Goal: Transaction & Acquisition: Subscribe to service/newsletter

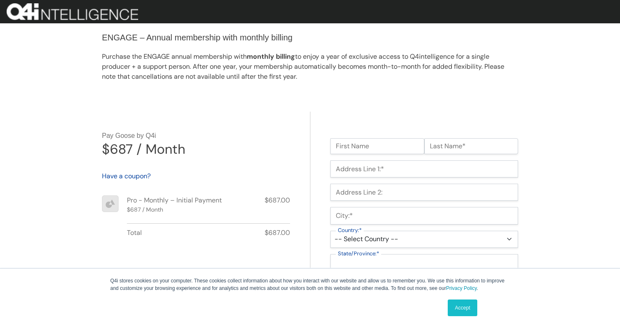
click at [457, 310] on link "Accept" at bounding box center [463, 307] width 30 height 17
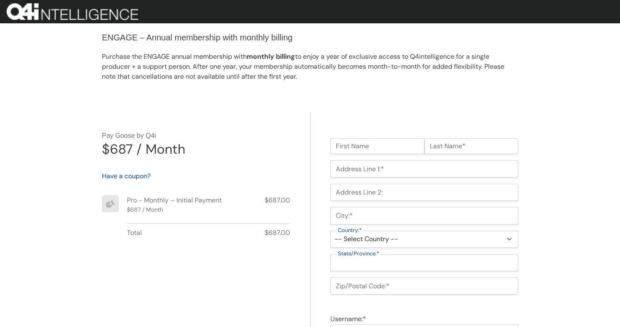
click at [390, 148] on input "First Name" at bounding box center [377, 146] width 94 height 16
type input "Andrez"
click at [480, 142] on input "Last Name*" at bounding box center [471, 146] width 94 height 16
type input "Munoz"
click at [448, 164] on input "Address Line 1:*" at bounding box center [424, 168] width 188 height 17
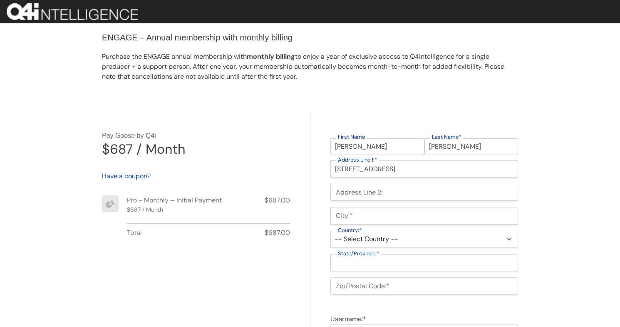
type input "1234 NW 123rd Ave"
click at [420, 189] on input "Address Line 2:" at bounding box center [424, 191] width 188 height 17
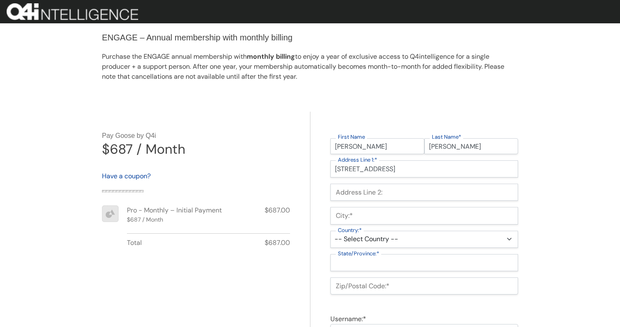
click at [398, 213] on input "City:*" at bounding box center [424, 215] width 188 height 17
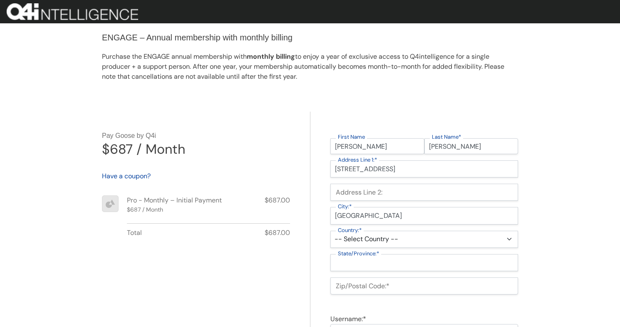
type input "Boston"
click at [386, 241] on select "-- Select Country -- United States (US) Afghanistan Åland Islands Albania Alger…" at bounding box center [424, 238] width 188 height 17
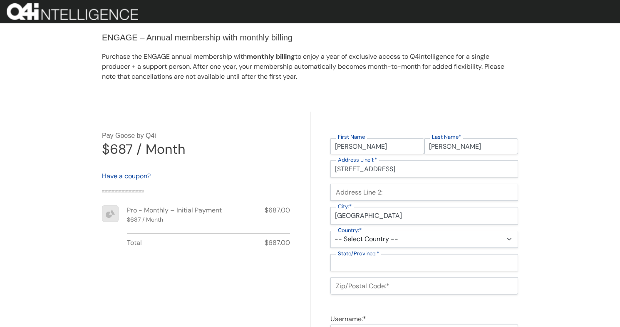
select select "US"
click at [330, 230] on select "-- Select Country -- United States (US) Afghanistan Åland Islands Albania Alger…" at bounding box center [424, 238] width 188 height 17
click at [383, 261] on select "-- Select State -- Alabama Alaska Arizona Arkansas California Colorado Connecti…" at bounding box center [424, 262] width 188 height 17
select select "MA"
click at [330, 254] on select "-- Select State -- Alabama Alaska Arizona Arkansas California Colorado Connecti…" at bounding box center [424, 262] width 188 height 17
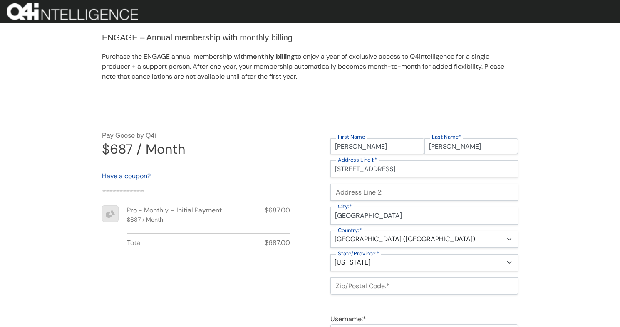
scroll to position [65, 0]
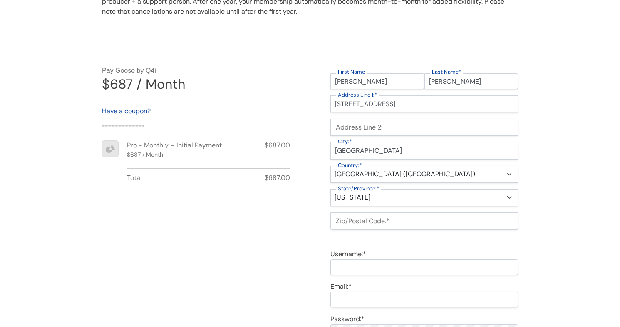
click at [379, 222] on input "Zip/Postal Code:*" at bounding box center [424, 220] width 188 height 17
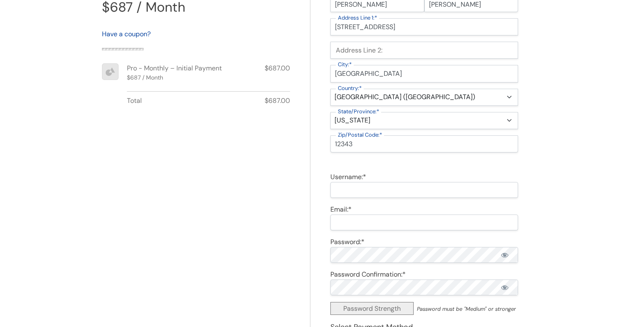
scroll to position [146, 0]
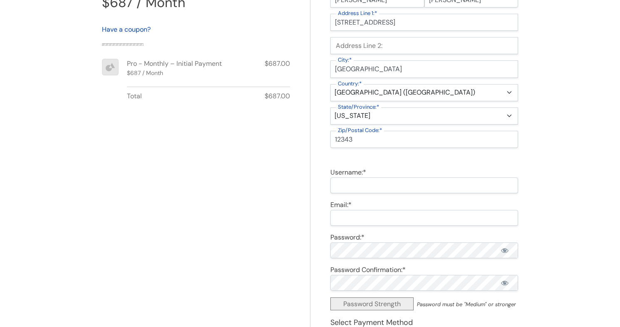
type input "12343"
click at [380, 181] on input "Username:*" at bounding box center [424, 185] width 188 height 16
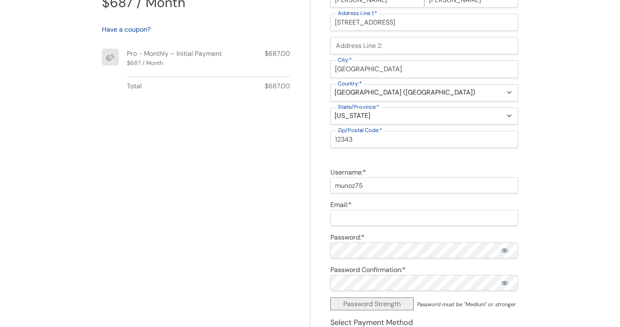
type input "munoz75"
click at [361, 215] on input "Email:*" at bounding box center [424, 218] width 188 height 16
click at [363, 221] on input "william+cron@cheshtech.com" at bounding box center [424, 218] width 188 height 16
type input "william+munoz@cheshtech.com"
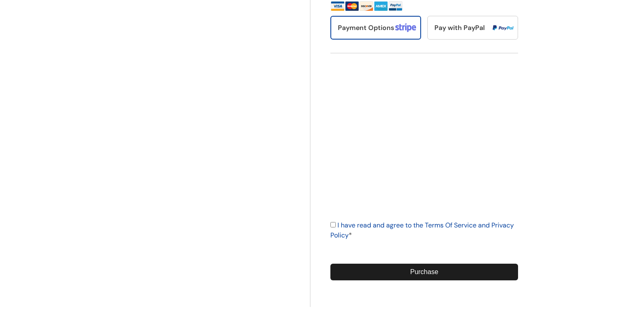
scroll to position [482, 0]
click at [334, 223] on input "I have read and agree to the Terms Of Service and Privacy Policy *" at bounding box center [332, 224] width 5 height 5
checkbox input "true"
click at [353, 267] on input "Purchase" at bounding box center [424, 271] width 188 height 17
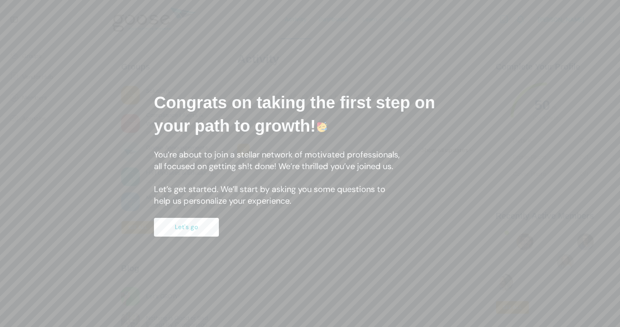
click at [198, 231] on button "Let's go" at bounding box center [186, 227] width 65 height 19
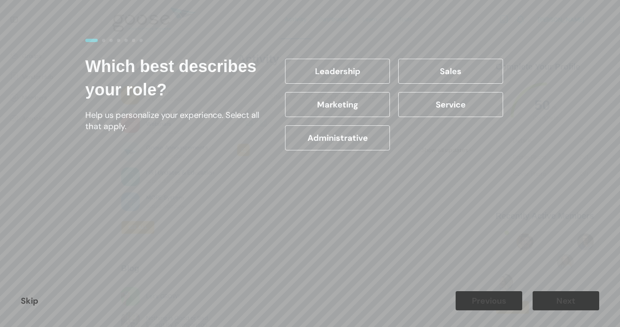
click at [375, 130] on label "Administrative" at bounding box center [337, 137] width 105 height 25
click at [0, 0] on input "Administrative" at bounding box center [0, 0] width 0 height 0
click at [31, 297] on link "Skip" at bounding box center [29, 300] width 17 height 11
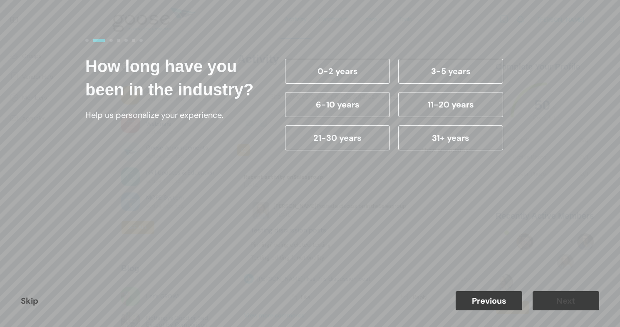
click at [31, 297] on link "Skip" at bounding box center [29, 300] width 17 height 11
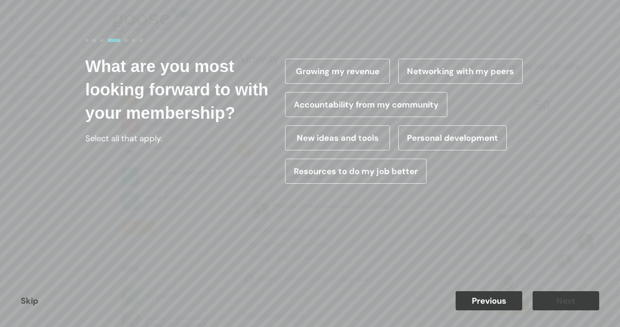
click at [31, 297] on link "Skip" at bounding box center [29, 300] width 17 height 11
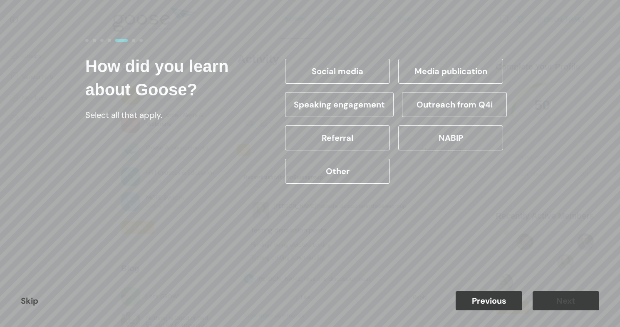
click at [327, 79] on label "Social media" at bounding box center [337, 71] width 105 height 25
click at [0, 0] on input "Social media" at bounding box center [0, 0] width 0 height 0
click at [576, 306] on button "Next" at bounding box center [565, 300] width 67 height 19
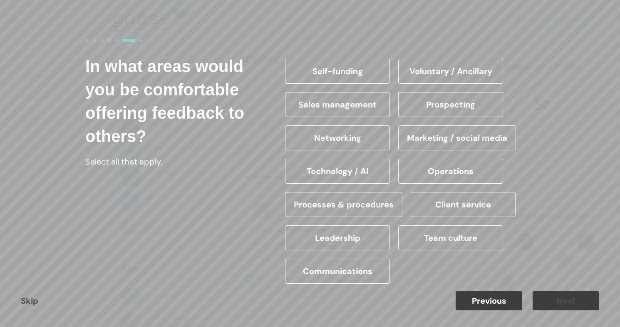
click at [442, 192] on label "Client service" at bounding box center [463, 204] width 105 height 25
click at [0, 0] on input "Client service" at bounding box center [0, 0] width 0 height 0
click at [433, 169] on label "Operations" at bounding box center [450, 170] width 105 height 25
click at [0, 0] on input "Operations" at bounding box center [0, 0] width 0 height 0
click at [557, 310] on div "Skip Previous Next" at bounding box center [310, 300] width 620 height 52
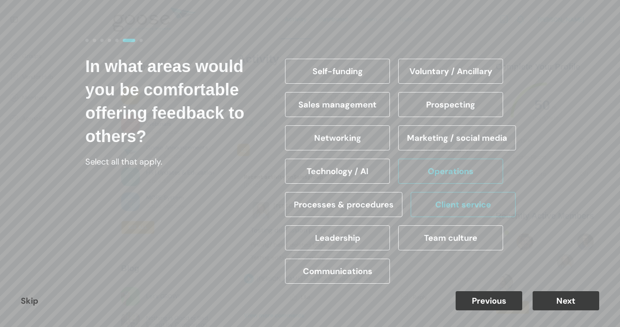
click at [555, 303] on button "Next" at bounding box center [565, 300] width 67 height 19
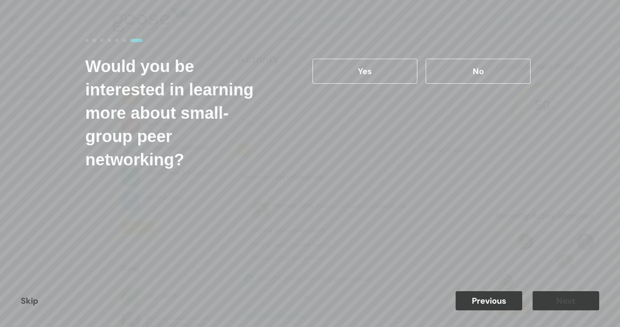
click at [440, 77] on label "No" at bounding box center [478, 71] width 105 height 25
click at [0, 0] on input "No" at bounding box center [0, 0] width 0 height 0
click at [559, 297] on button "Next" at bounding box center [565, 300] width 67 height 19
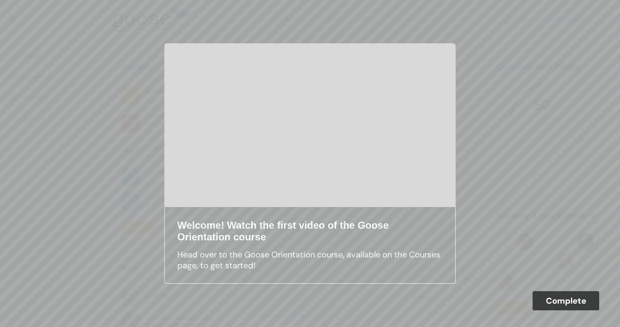
click at [553, 303] on button "Complete" at bounding box center [565, 300] width 67 height 19
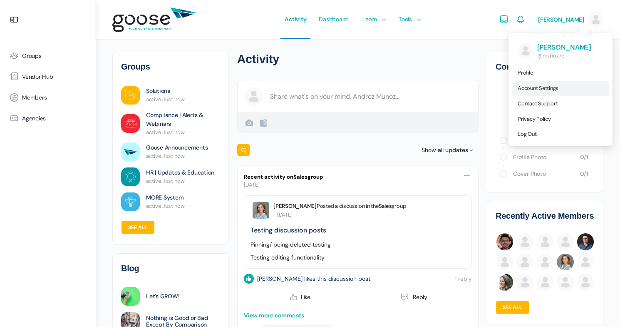
click at [532, 83] on link "Account Settings" at bounding box center [560, 88] width 97 height 15
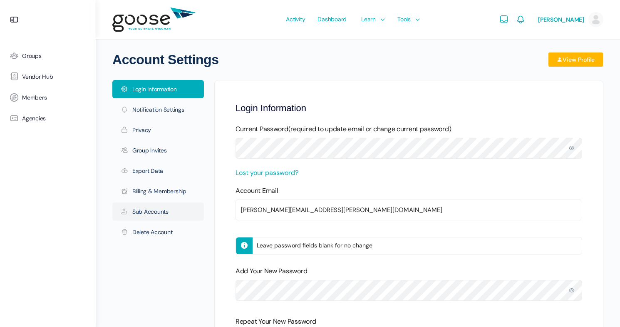
click at [158, 206] on link "Sub Accounts" at bounding box center [158, 211] width 92 height 18
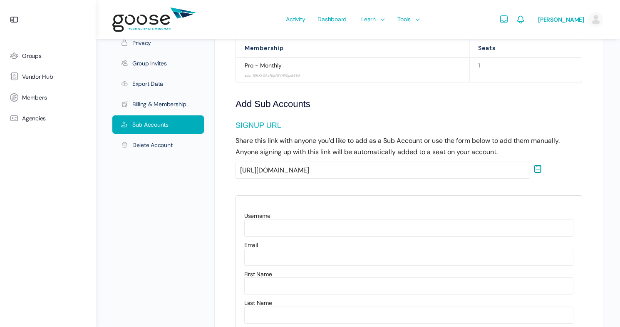
scroll to position [155, 0]
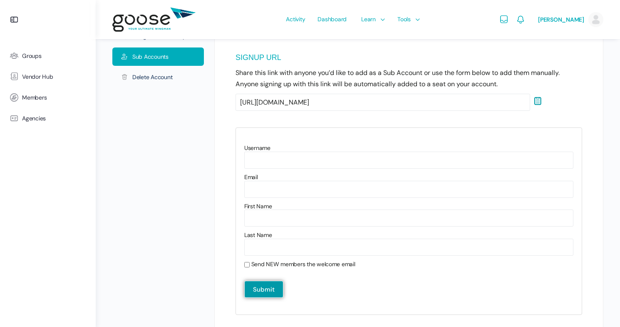
click at [534, 106] on icon at bounding box center [538, 101] width 12 height 11
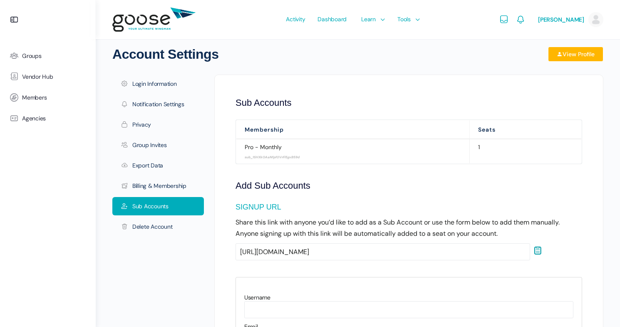
scroll to position [0, 0]
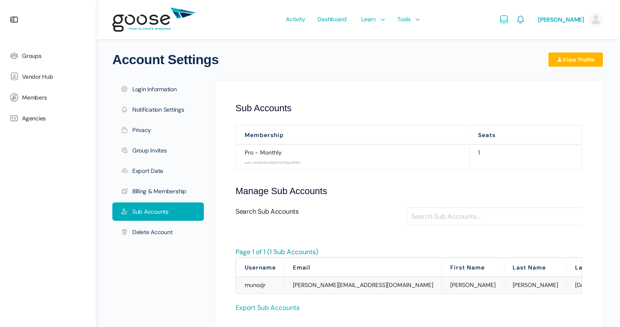
scroll to position [37, 0]
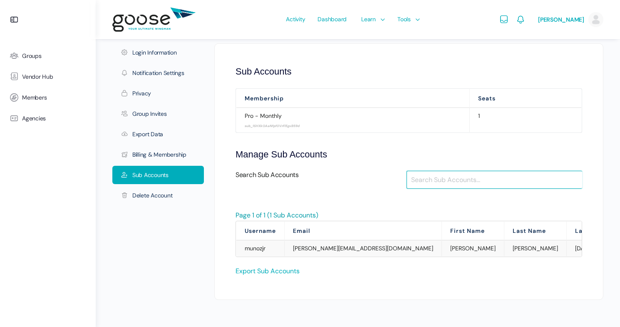
click at [426, 172] on input "Search Sub Accounts" at bounding box center [494, 180] width 176 height 18
click at [190, 176] on link "Sub Accounts" at bounding box center [158, 175] width 92 height 18
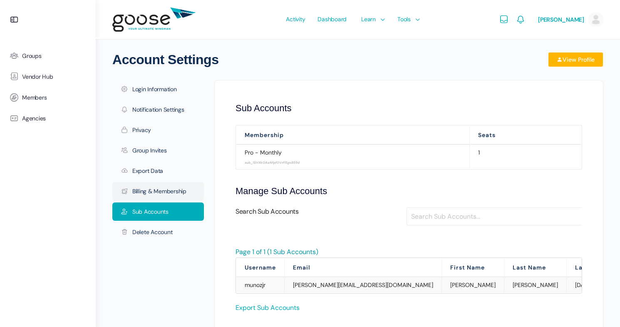
click at [156, 186] on link "Billing & Membership" at bounding box center [158, 191] width 92 height 18
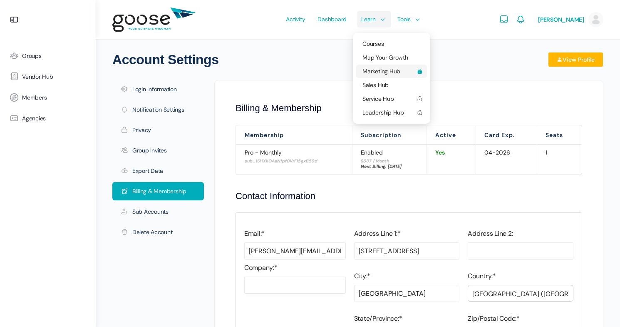
click at [383, 68] on span "Marketing Hub" at bounding box center [388, 71] width 52 height 6
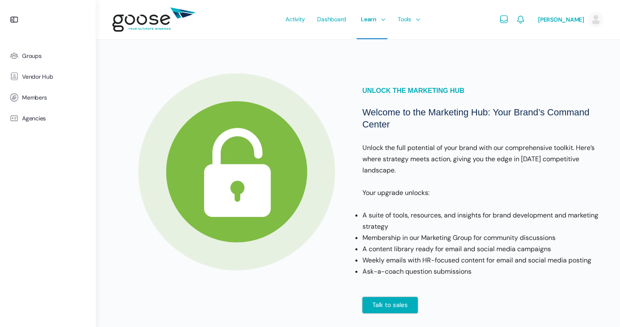
scroll to position [37, 0]
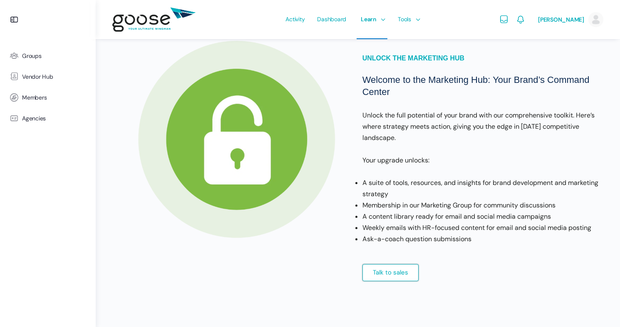
click at [384, 279] on link "Talk to sales" at bounding box center [390, 272] width 56 height 17
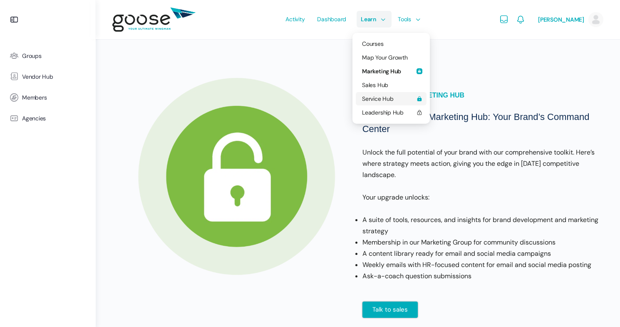
click at [390, 104] on link "Service Hub" at bounding box center [391, 98] width 71 height 13
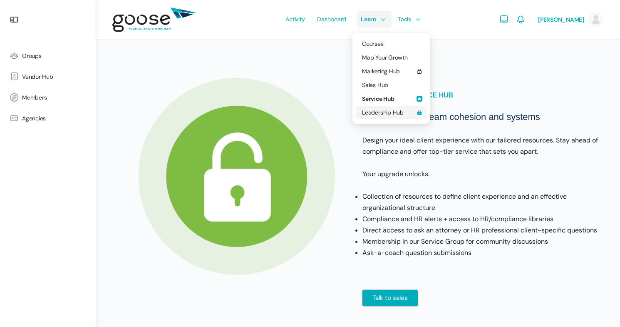
click at [383, 115] on span "Leadership Hub" at bounding box center [388, 112] width 52 height 6
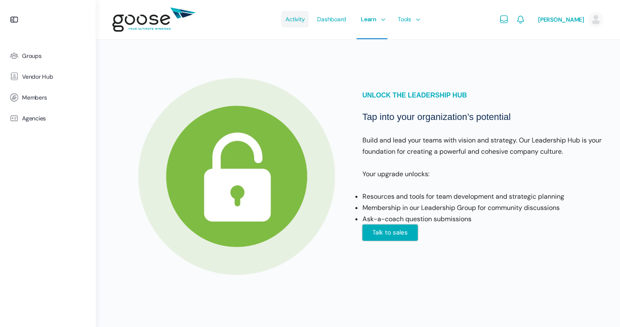
click at [301, 19] on span "Activity" at bounding box center [294, 19] width 19 height 39
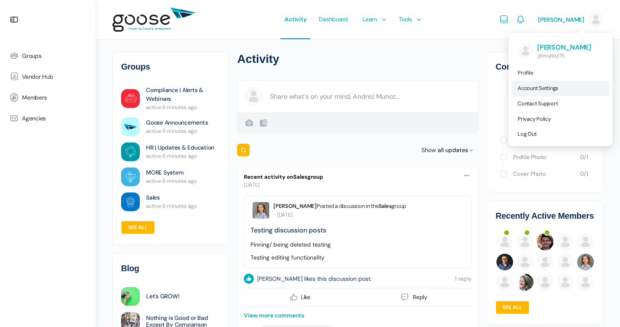
click at [534, 87] on span "Account Settings" at bounding box center [537, 87] width 41 height 7
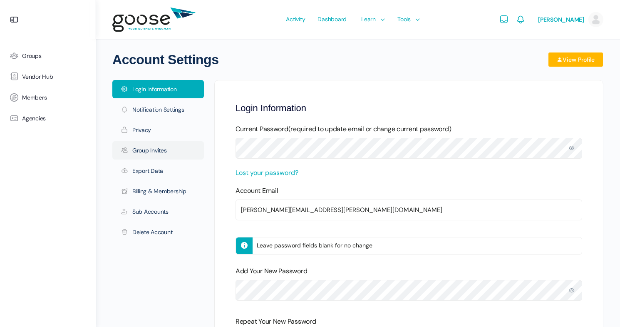
click at [176, 149] on link "Group Invites" at bounding box center [158, 150] width 92 height 18
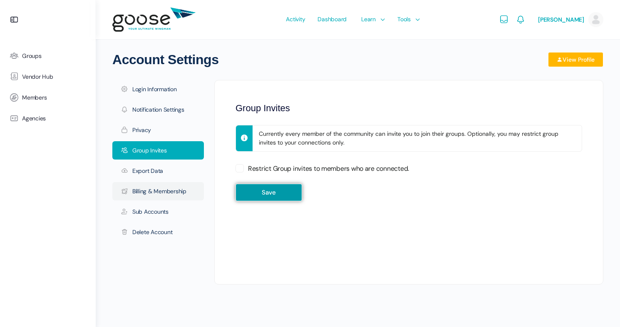
click at [172, 187] on link "Billing & Membership" at bounding box center [158, 191] width 92 height 18
